Goal: Task Accomplishment & Management: Complete application form

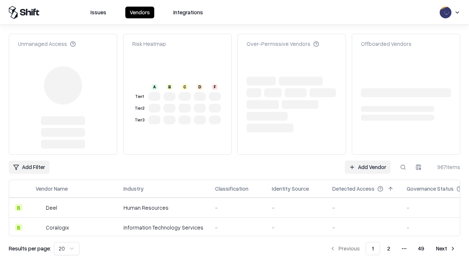
click at [368, 161] on link "Add Vendor" at bounding box center [368, 167] width 46 height 13
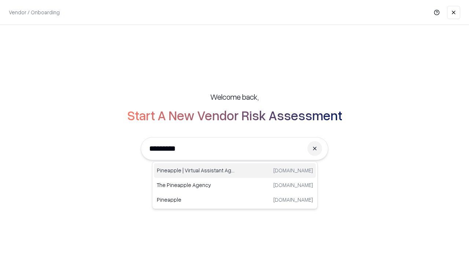
click at [235, 171] on div "Pineapple | Virtual Assistant Agency [DOMAIN_NAME]" at bounding box center [235, 170] width 162 height 15
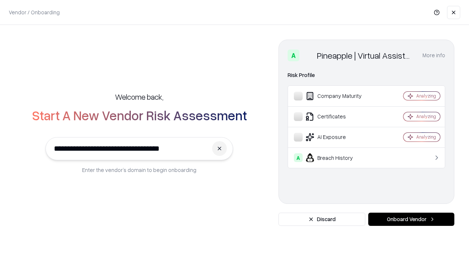
type input "**********"
click at [412, 219] on button "Onboard Vendor" at bounding box center [412, 219] width 86 height 13
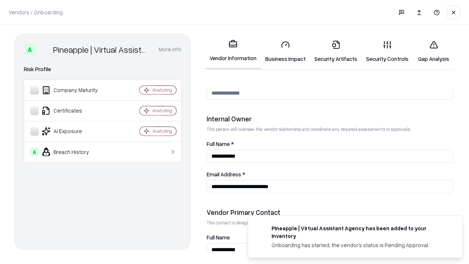
scroll to position [380, 0]
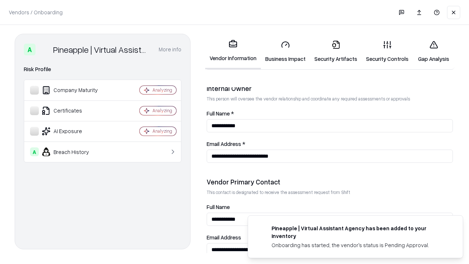
click at [286, 51] on link "Business Impact" at bounding box center [285, 51] width 49 height 34
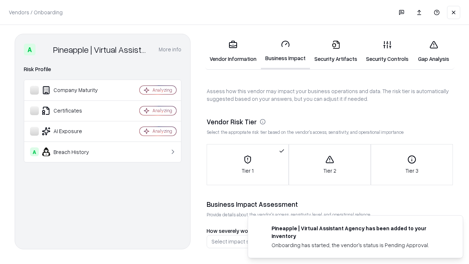
click at [434, 51] on link "Gap Analysis" at bounding box center [433, 51] width 41 height 34
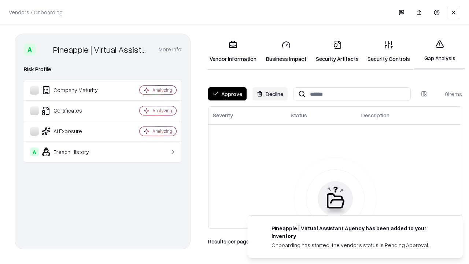
click at [227, 94] on button "Approve" at bounding box center [227, 93] width 39 height 13
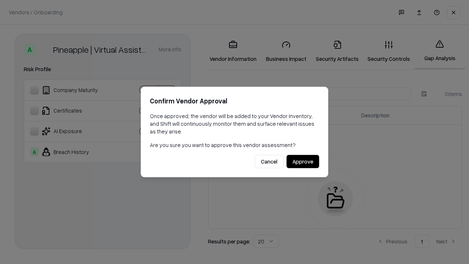
click at [303, 161] on button "Approve" at bounding box center [303, 161] width 33 height 13
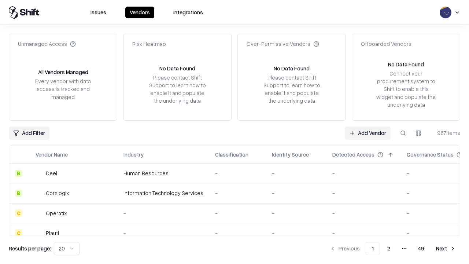
type input "**********"
click at [368, 133] on link "Add Vendor" at bounding box center [368, 133] width 46 height 13
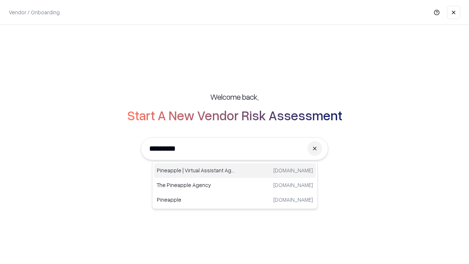
click at [235, 171] on div "Pineapple | Virtual Assistant Agency [DOMAIN_NAME]" at bounding box center [235, 170] width 162 height 15
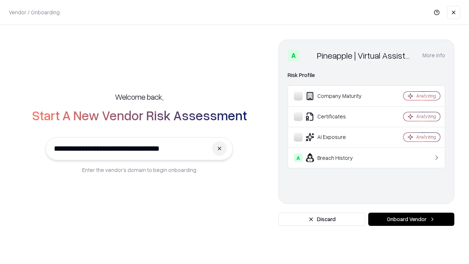
type input "**********"
click at [412, 219] on button "Onboard Vendor" at bounding box center [412, 219] width 86 height 13
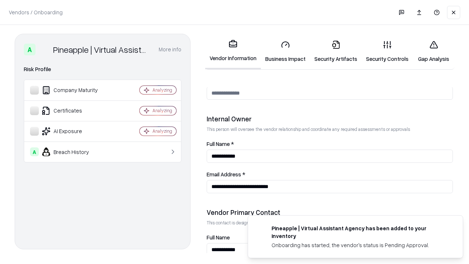
scroll to position [380, 0]
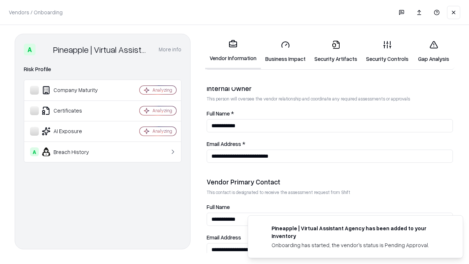
click at [434, 51] on link "Gap Analysis" at bounding box center [433, 51] width 41 height 34
